Goal: Task Accomplishment & Management: Manage account settings

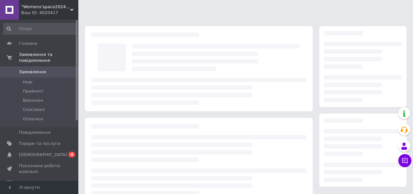
scroll to position [27, 0]
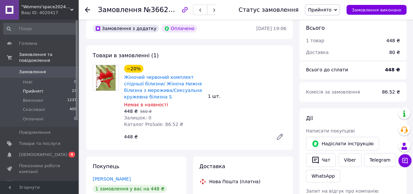
click at [30, 87] on li "Прийняті 23" at bounding box center [40, 91] width 80 height 9
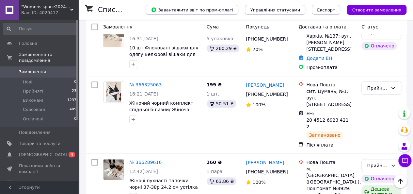
scroll to position [174, 0]
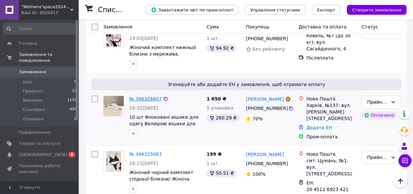
click at [151, 96] on link "№ 366326607" at bounding box center [145, 98] width 32 height 5
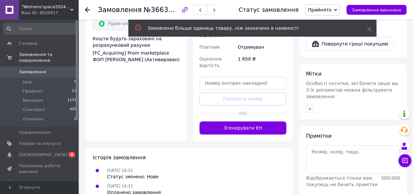
scroll to position [287, 0]
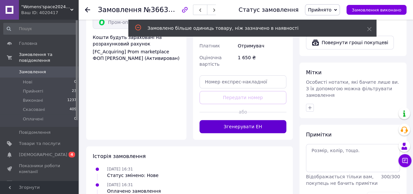
click at [248, 120] on button "Згенерувати ЕН" at bounding box center [243, 126] width 87 height 13
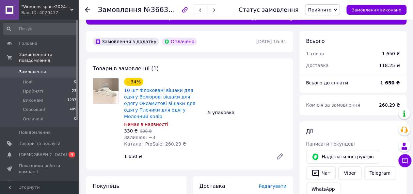
scroll to position [0, 0]
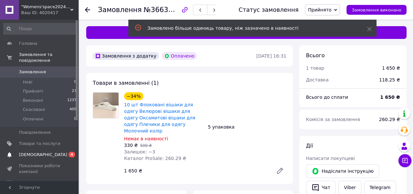
click at [34, 152] on span "[DEMOGRAPHIC_DATA]" at bounding box center [43, 155] width 48 height 6
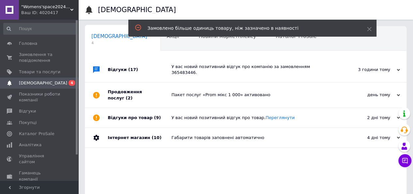
scroll to position [0, 2]
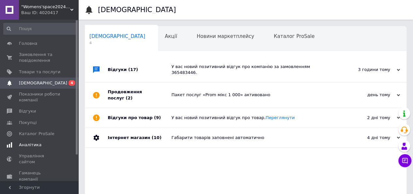
click at [27, 146] on span "Аналітика" at bounding box center [30, 145] width 23 height 6
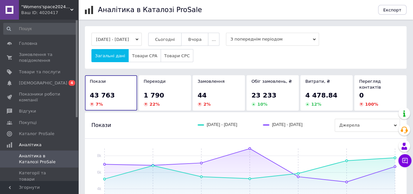
click at [175, 37] on span "Сьогодні" at bounding box center [165, 39] width 20 height 5
